Goal: Information Seeking & Learning: Learn about a topic

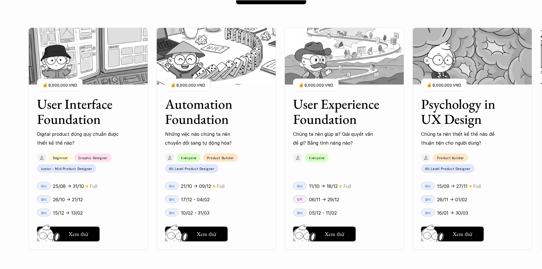
scroll to position [508, 0]
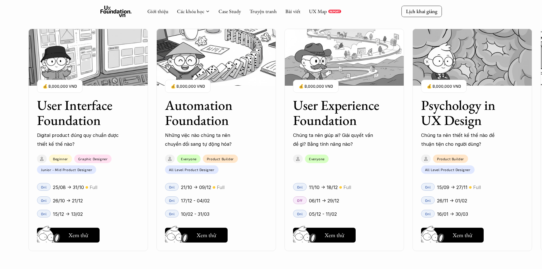
click at [79, 126] on h3 "User Interface Foundation" at bounding box center [81, 113] width 88 height 30
click at [77, 232] on h5 "Hay thôi" at bounding box center [78, 235] width 19 height 8
click at [216, 234] on button "Hay thôi Xem thử" at bounding box center [196, 234] width 63 height 15
click at [340, 240] on h5 "Xem thử" at bounding box center [334, 236] width 20 height 8
click at [453, 236] on h5 "Xem thử" at bounding box center [462, 236] width 20 height 8
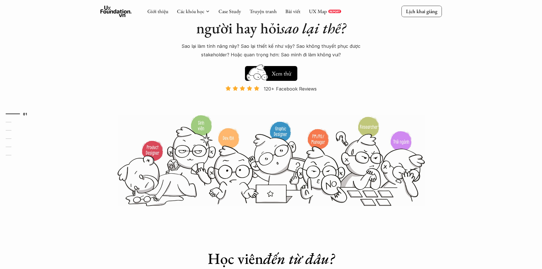
scroll to position [53, 0]
click at [317, 10] on link "UX Map" at bounding box center [318, 11] width 18 height 7
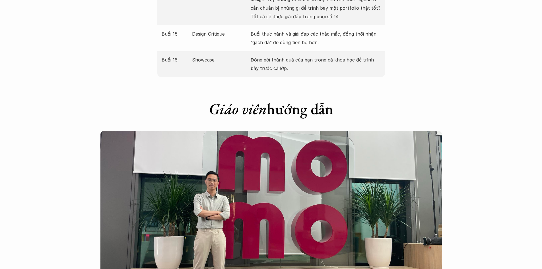
scroll to position [1279, 0]
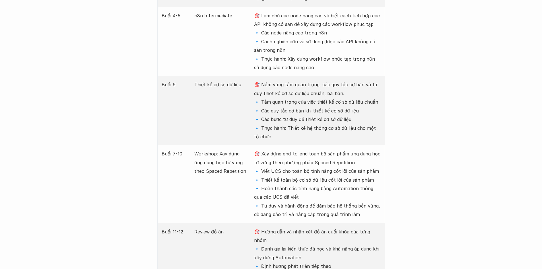
scroll to position [1023, 0]
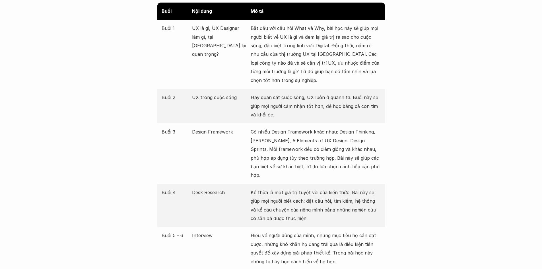
scroll to position [682, 0]
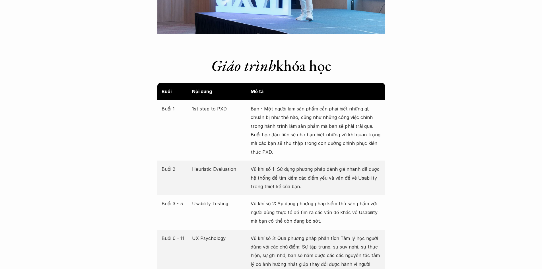
scroll to position [1052, 0]
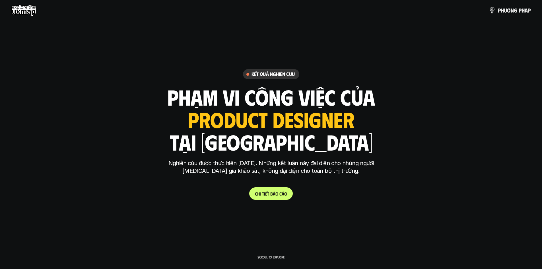
click at [273, 194] on p "C h i t i ế t b á o c á o" at bounding box center [271, 193] width 32 height 5
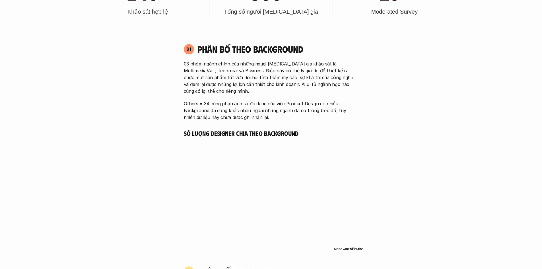
scroll to position [677, 0]
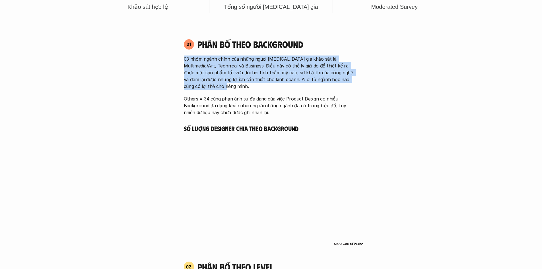
drag, startPoint x: 184, startPoint y: 54, endPoint x: 278, endPoint y: 90, distance: 100.4
click at [278, 90] on div "01 Phân bố theo background 03 nhóm ngành chính của những người tham gia khảo sá…" at bounding box center [271, 77] width 185 height 77
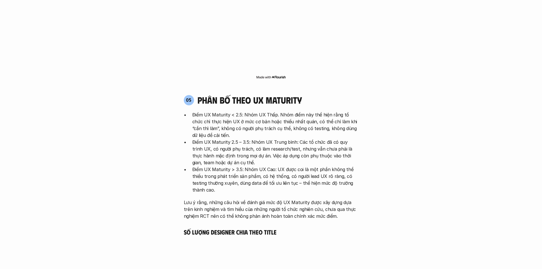
scroll to position [1530, 0]
